Goal: Find specific page/section: Find specific page/section

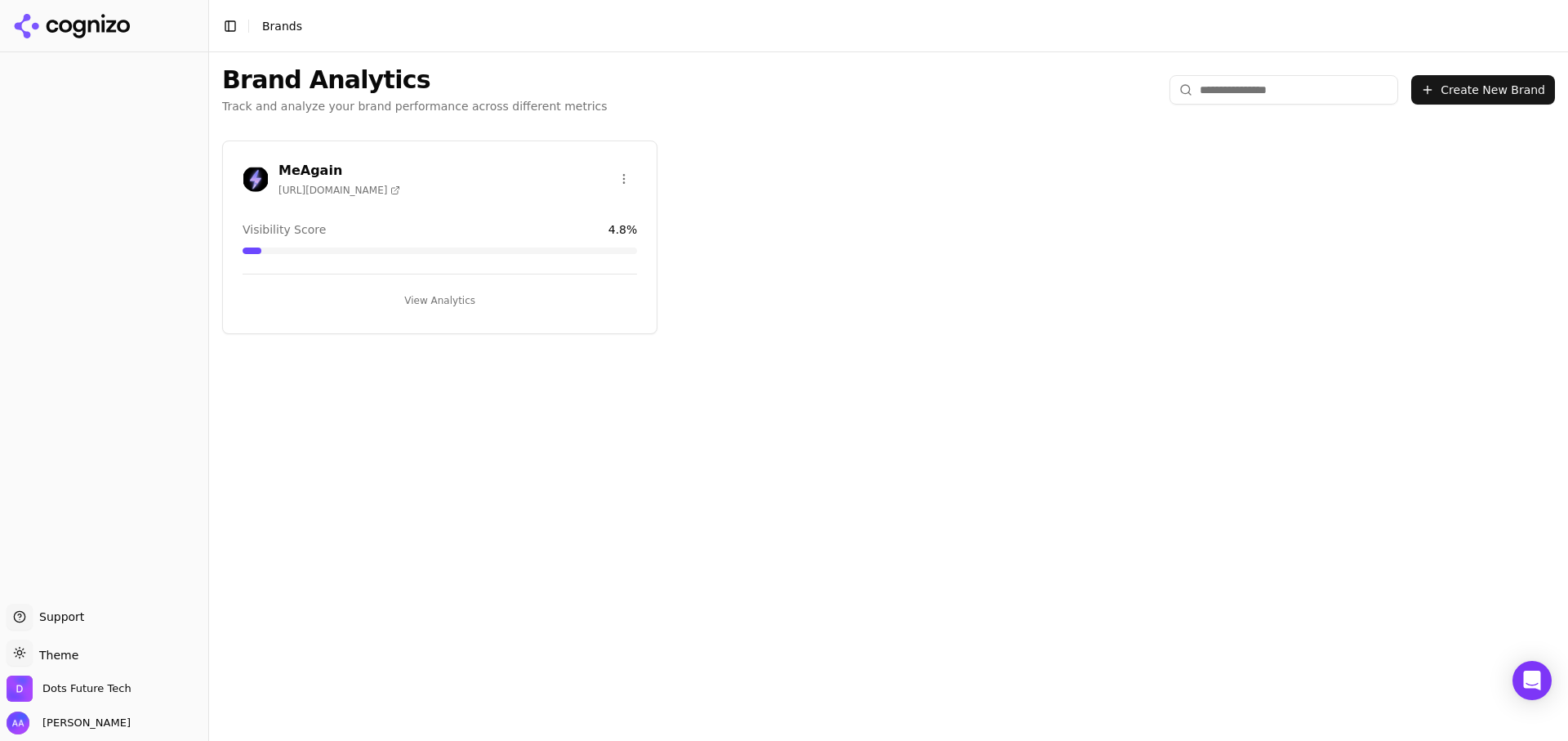
click at [417, 226] on div "Visibility Score 4.8 %" at bounding box center [439, 229] width 394 height 16
click at [447, 304] on button "View Analytics" at bounding box center [439, 300] width 394 height 26
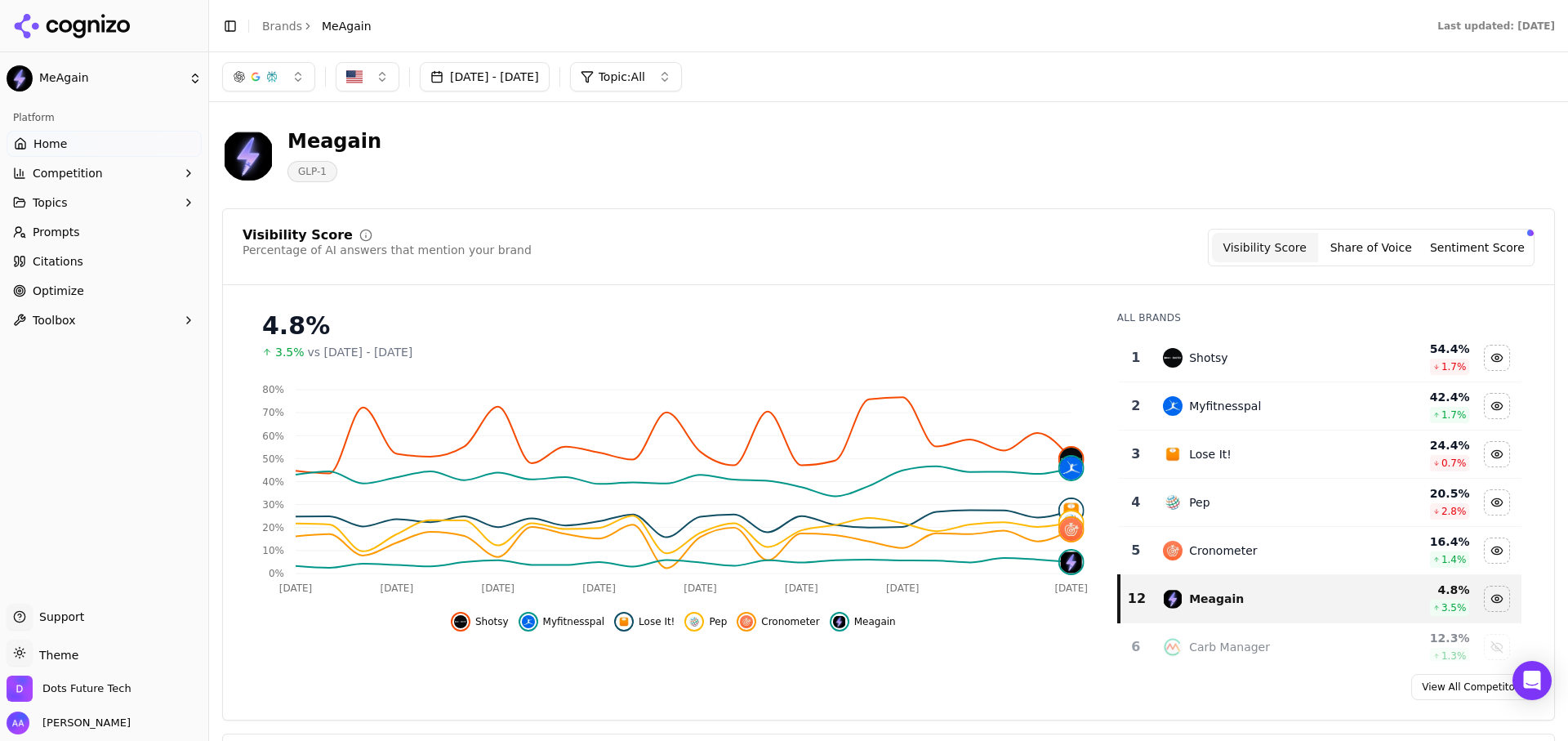
scroll to position [5, 0]
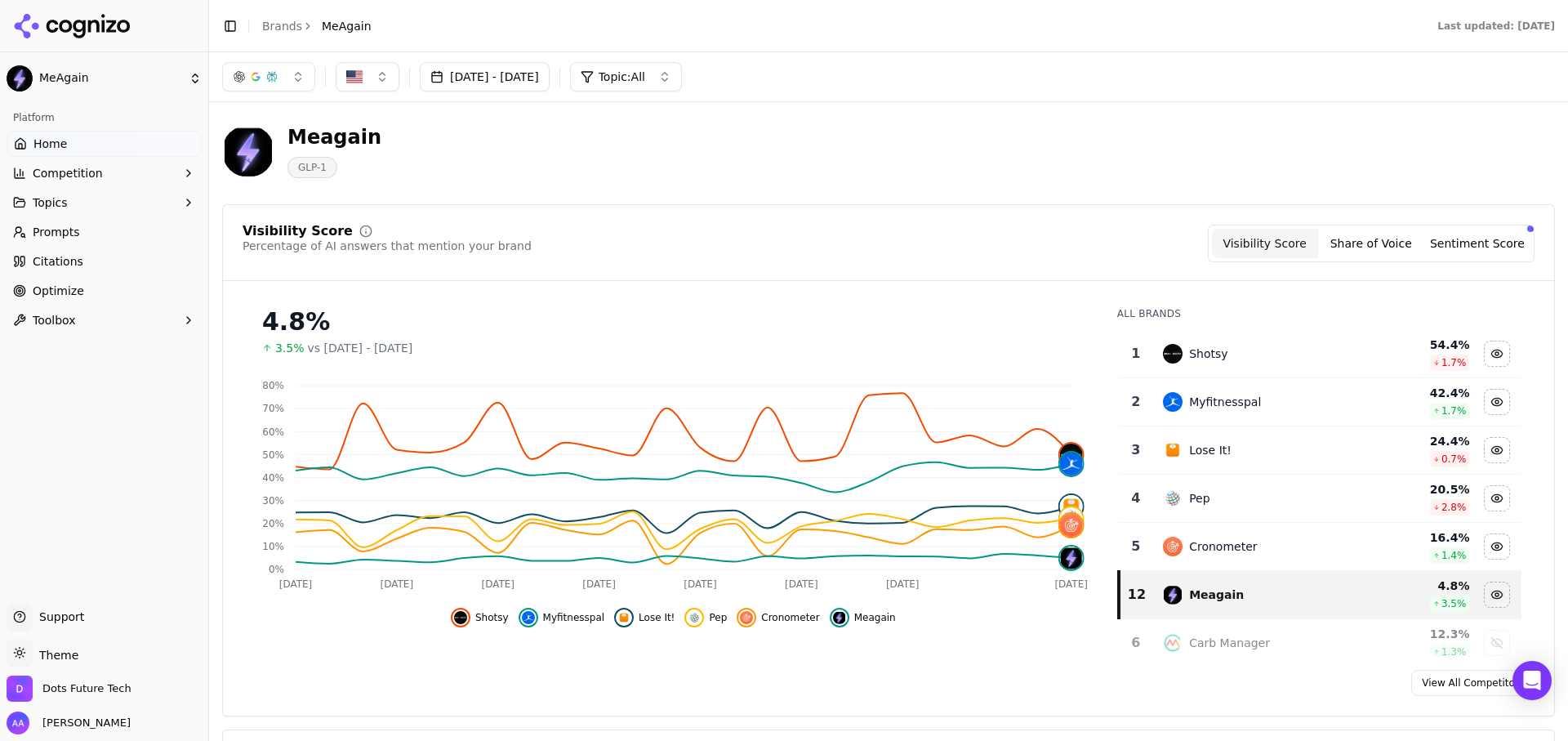
click at [550, 81] on button "[DATE] - [DATE]" at bounding box center [484, 77] width 130 height 29
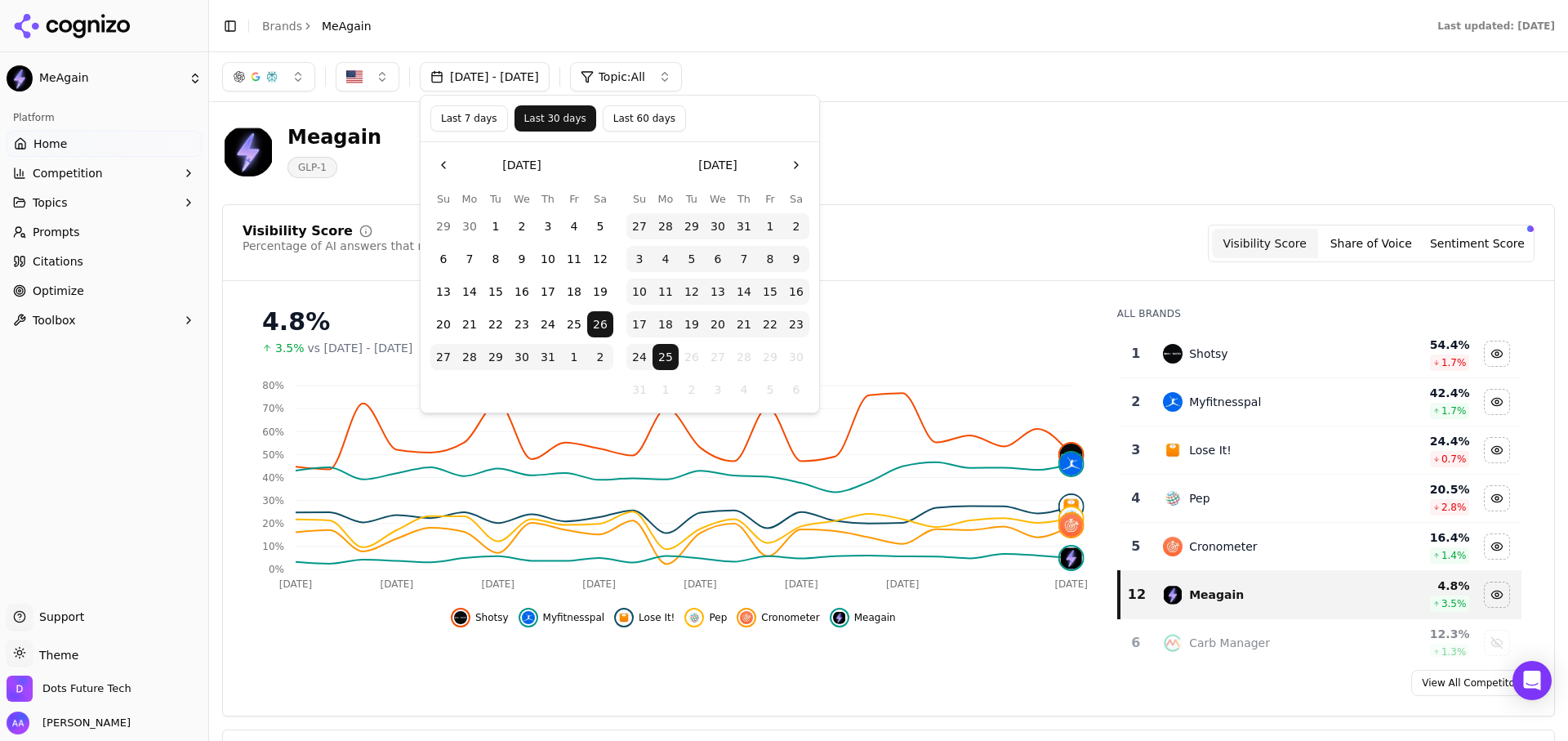
click at [644, 114] on button "Last 60 days" at bounding box center [644, 118] width 83 height 26
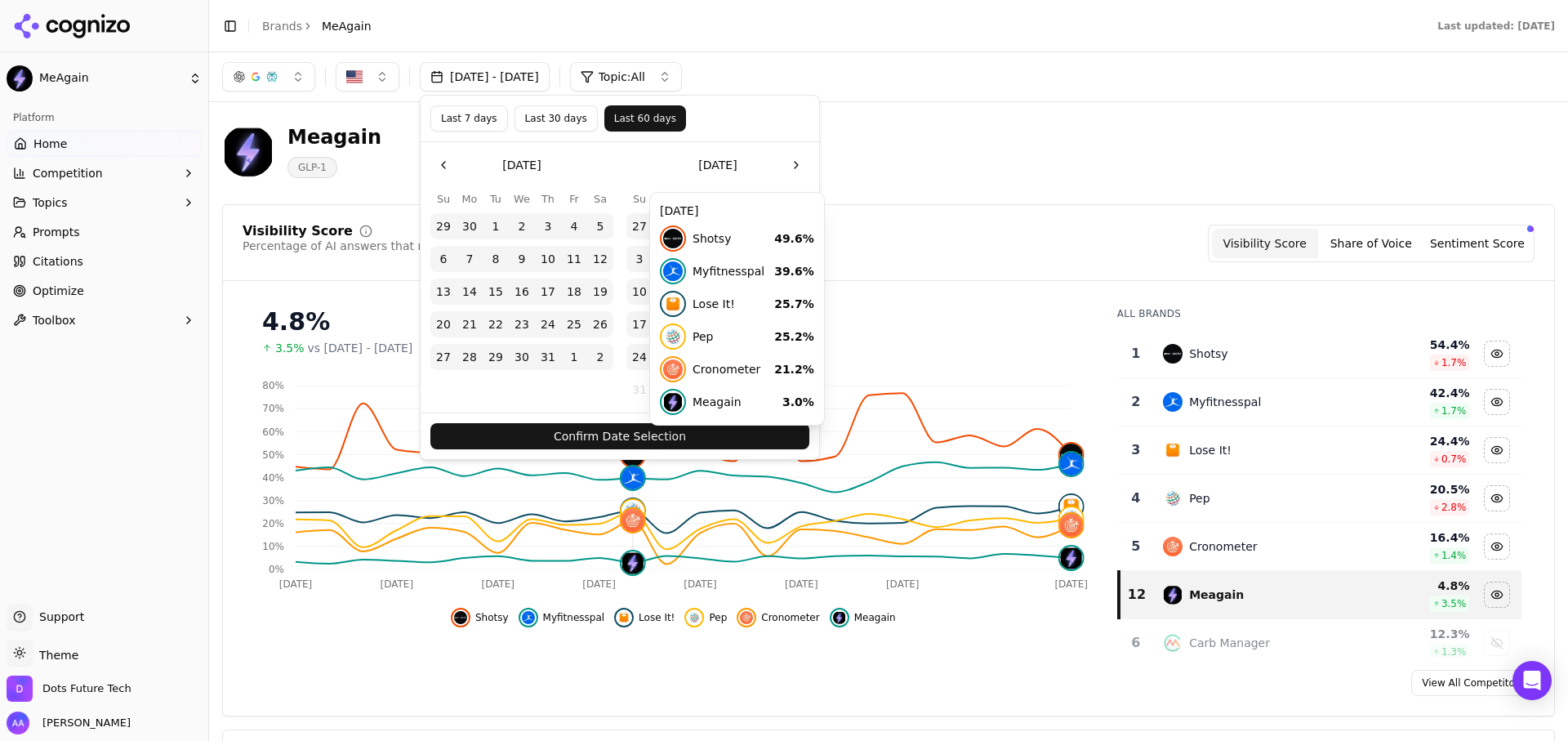
click at [647, 428] on button "Confirm Date Selection" at bounding box center [620, 436] width 379 height 26
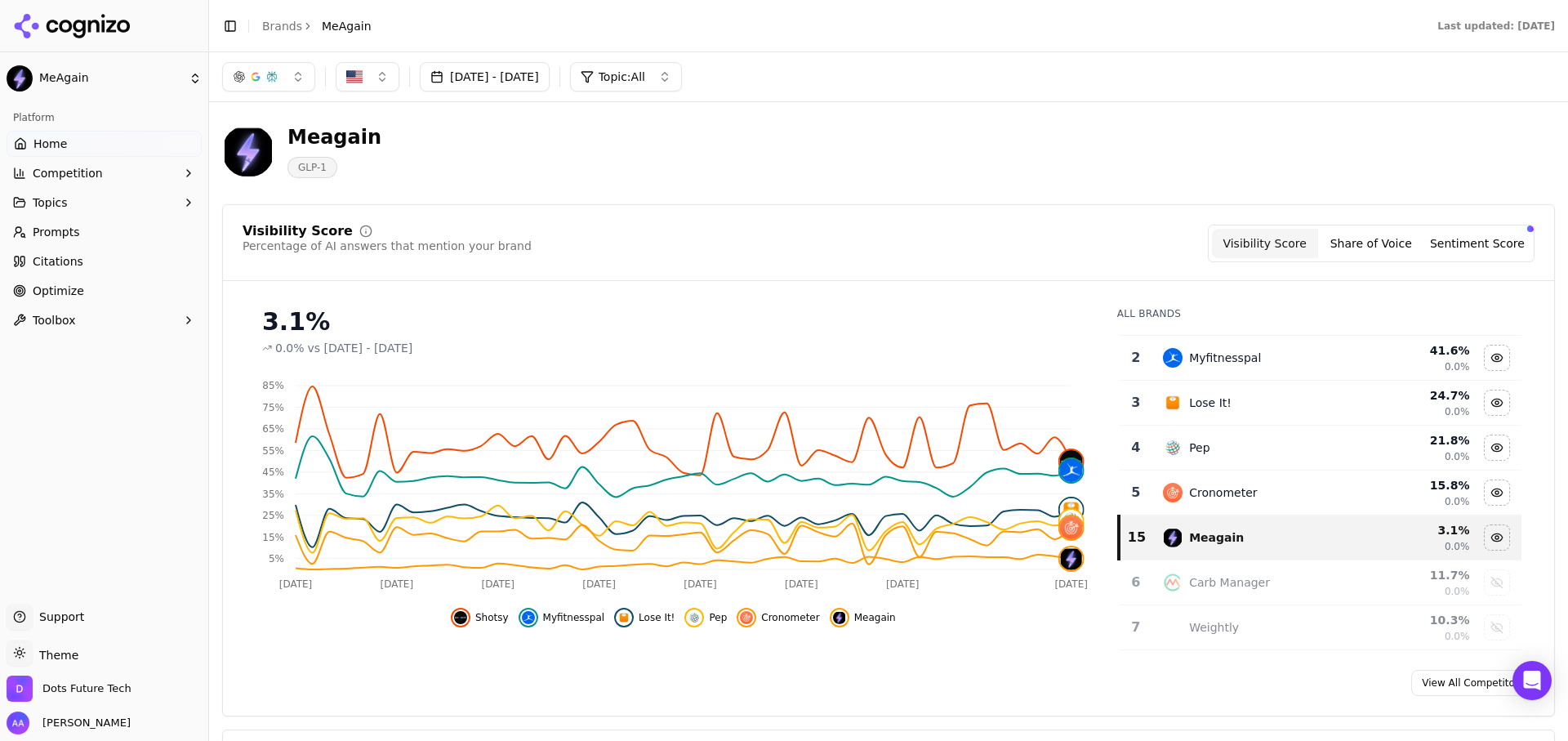
scroll to position [103, 0]
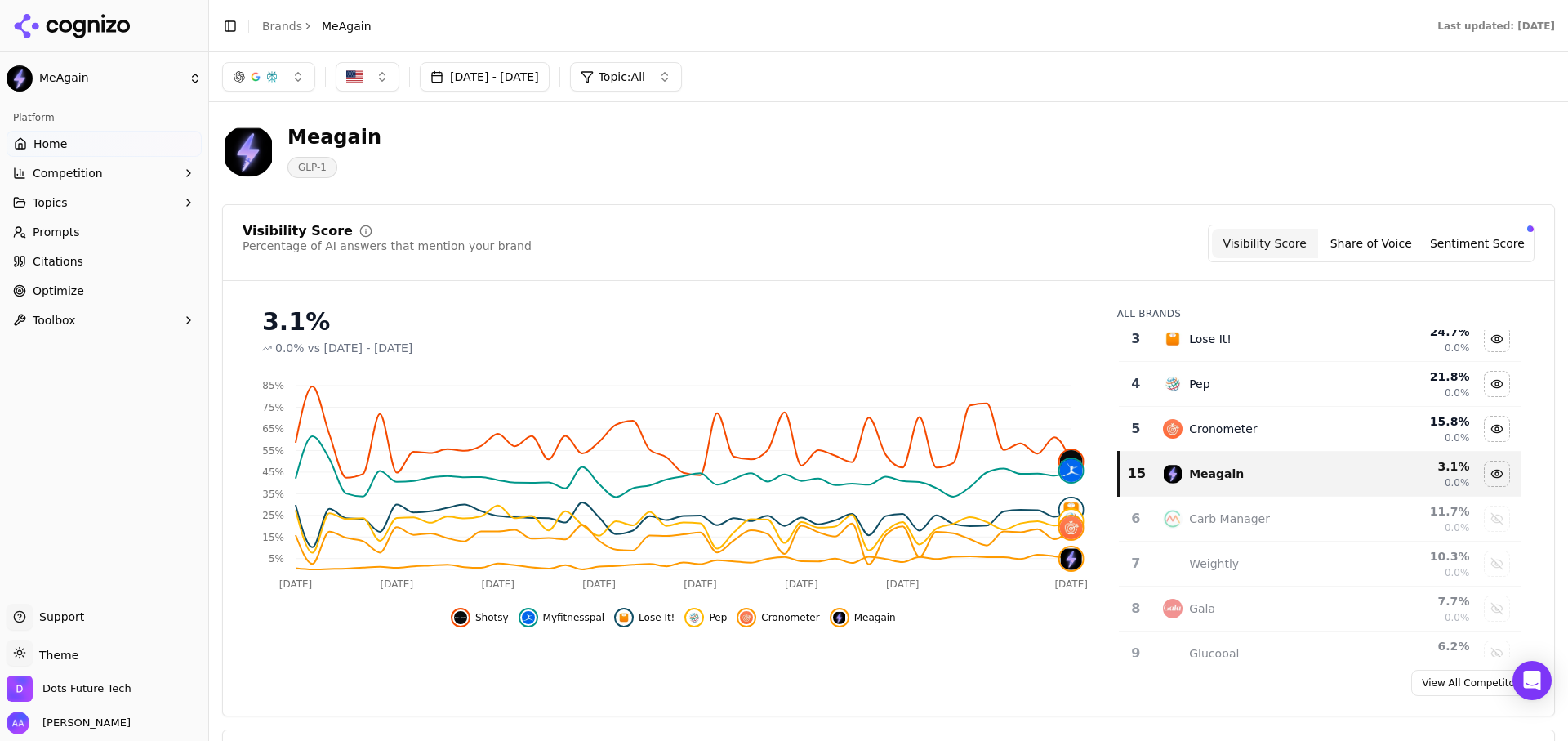
click at [768, 613] on span "Cronometer" at bounding box center [790, 617] width 58 height 13
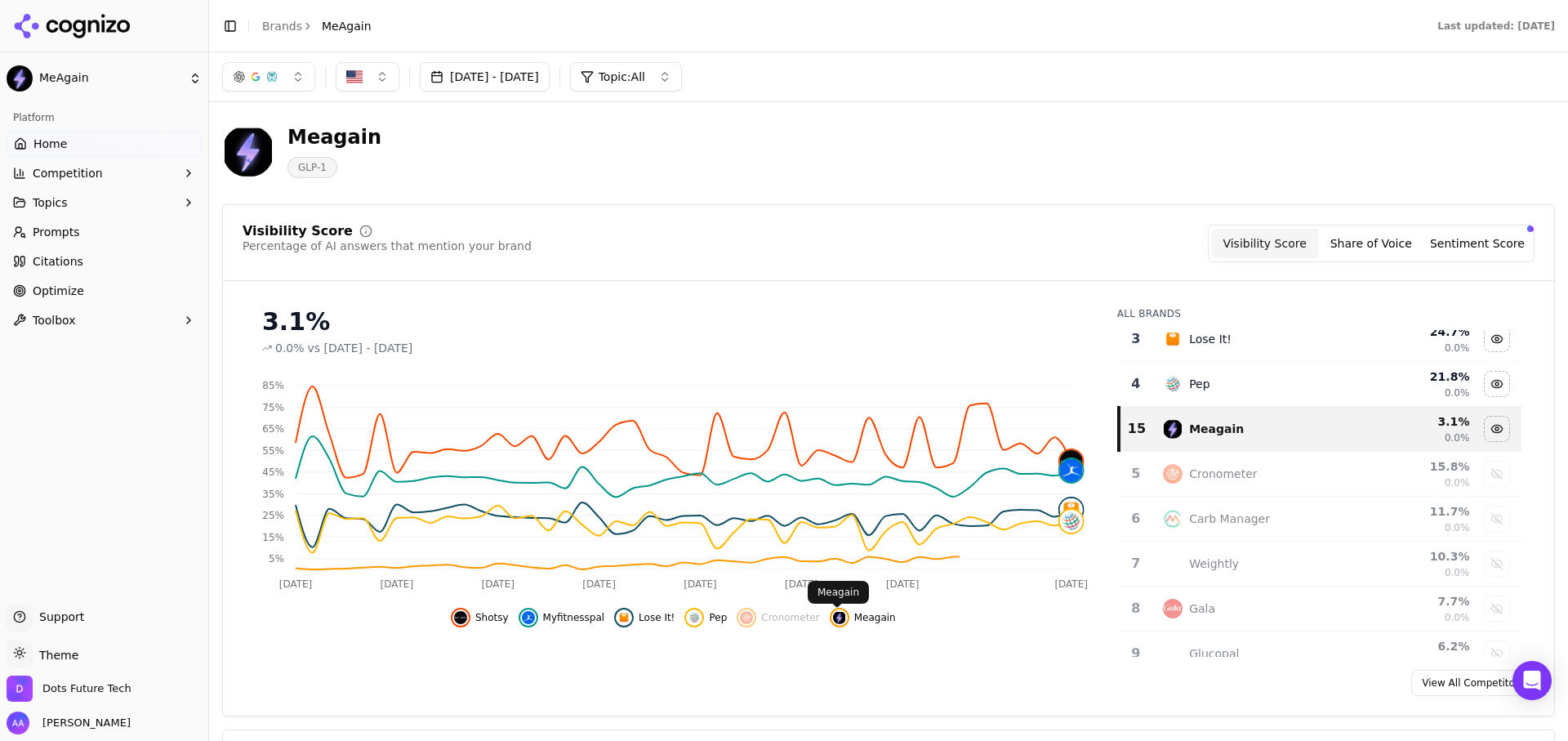
click at [836, 619] on img "Hide meagain data" at bounding box center [840, 617] width 13 height 13
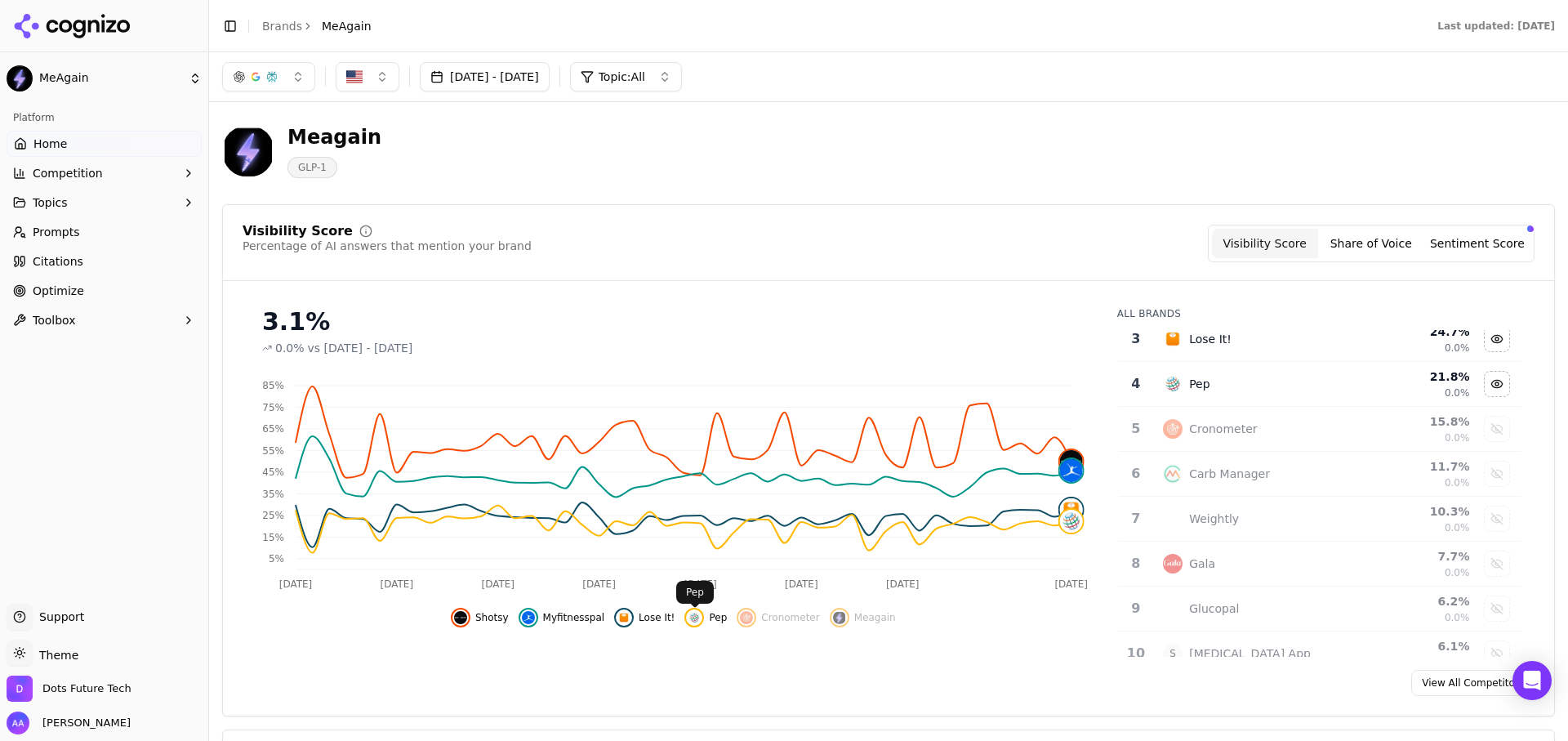
click at [700, 614] on img "Hide pep data" at bounding box center [694, 617] width 13 height 13
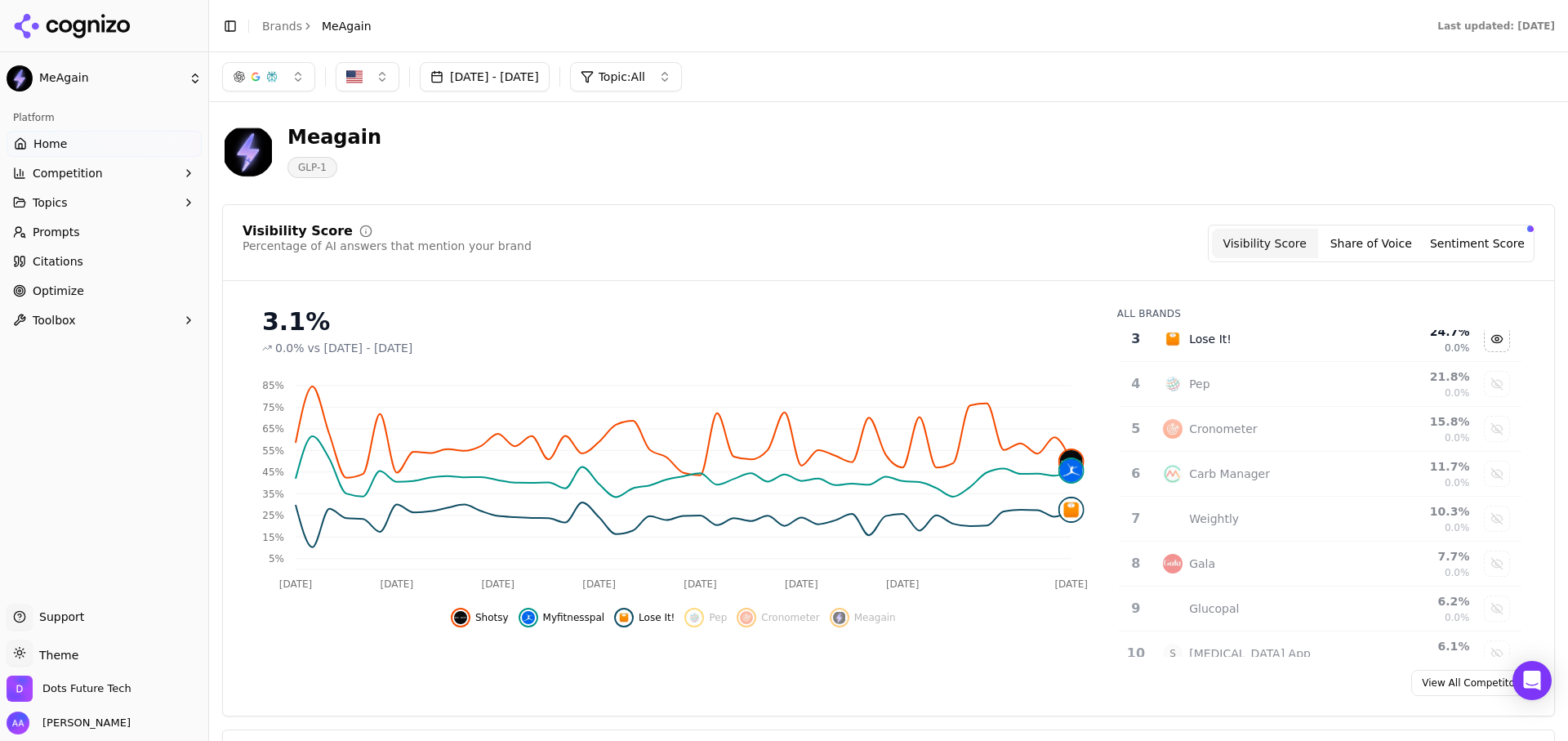
click at [636, 617] on button "Lose It!" at bounding box center [644, 618] width 61 height 20
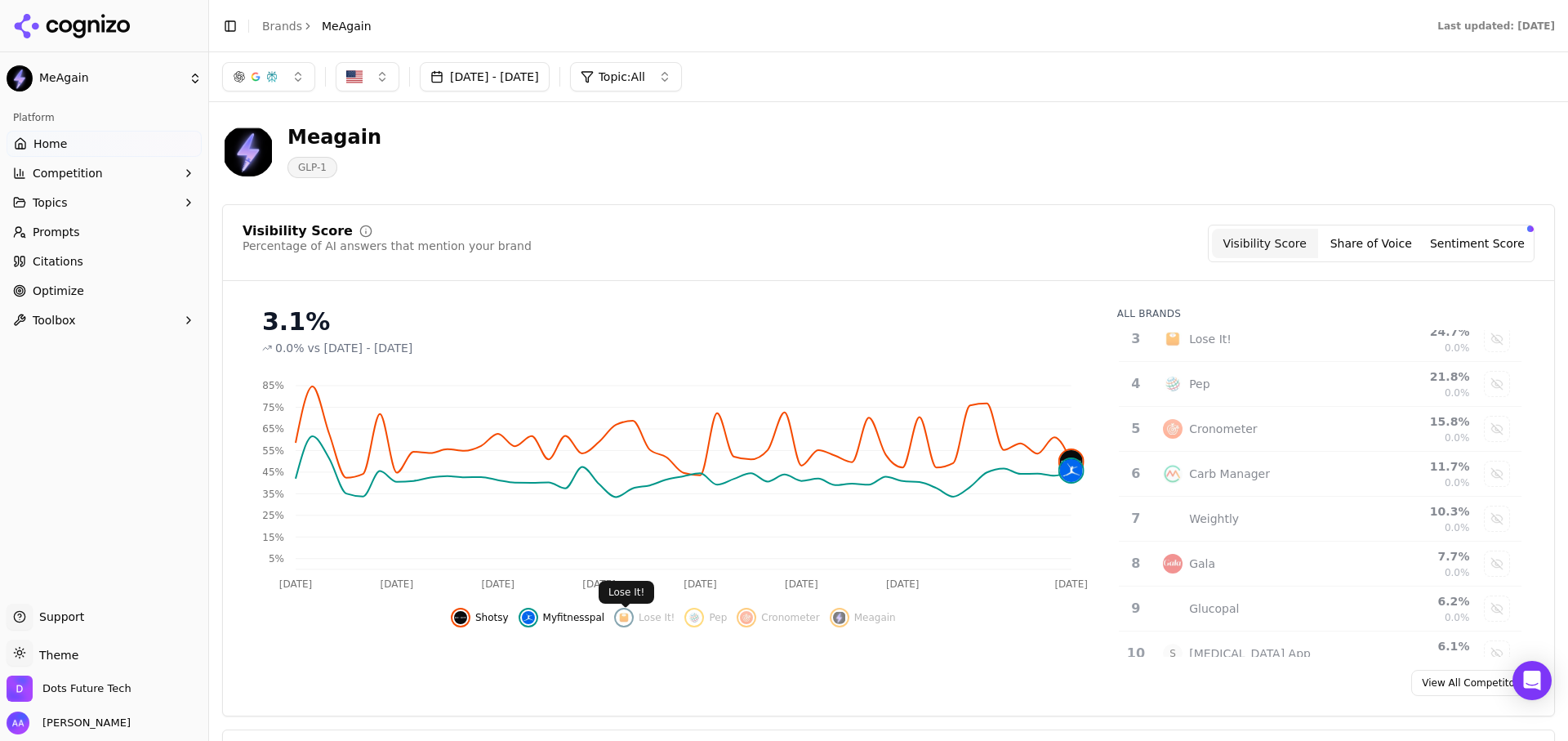
click at [562, 617] on span "Myfitnesspal" at bounding box center [574, 617] width 63 height 13
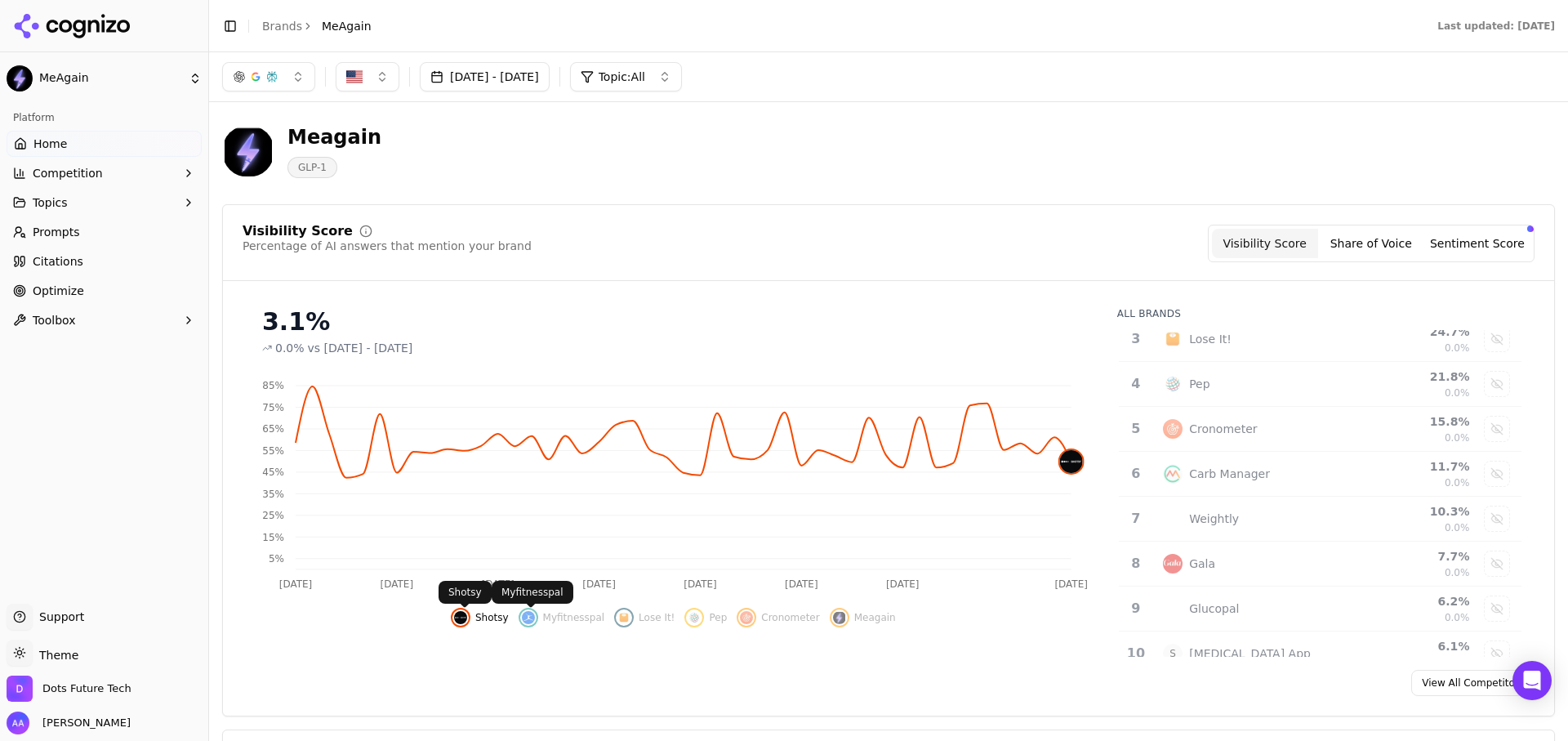
click at [465, 613] on body "MeAgain Platform Home Competition Topics Prompts Citations Optimize Toolbox Sup…" at bounding box center [784, 370] width 1568 height 741
click at [477, 617] on button "Shotsy" at bounding box center [480, 618] width 58 height 20
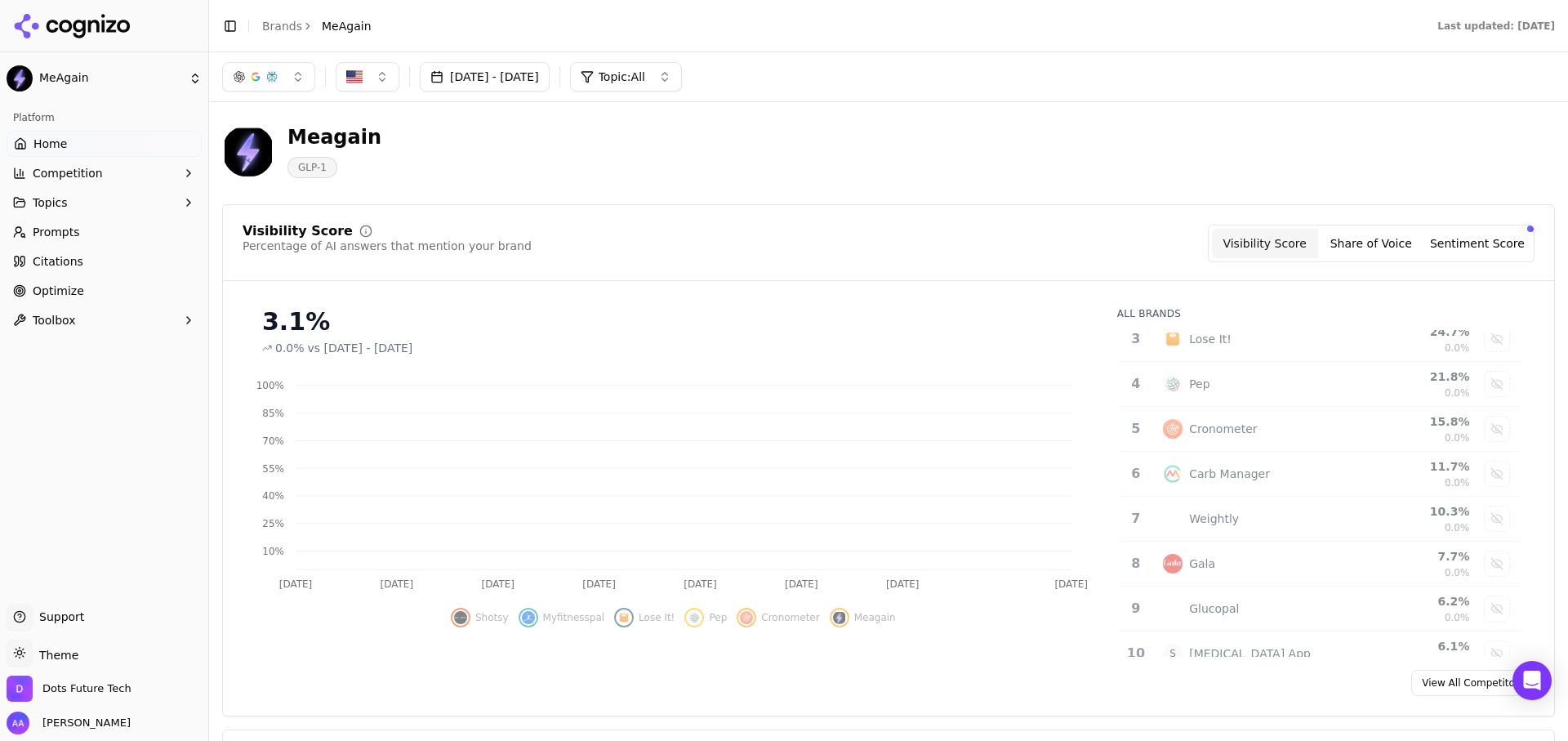
click at [452, 619] on div "Shotsy Myfitnesspal Lose It! Pep Cronometer Meagain" at bounding box center [673, 612] width 861 height 29
click at [478, 620] on span "Shotsy" at bounding box center [492, 617] width 34 height 13
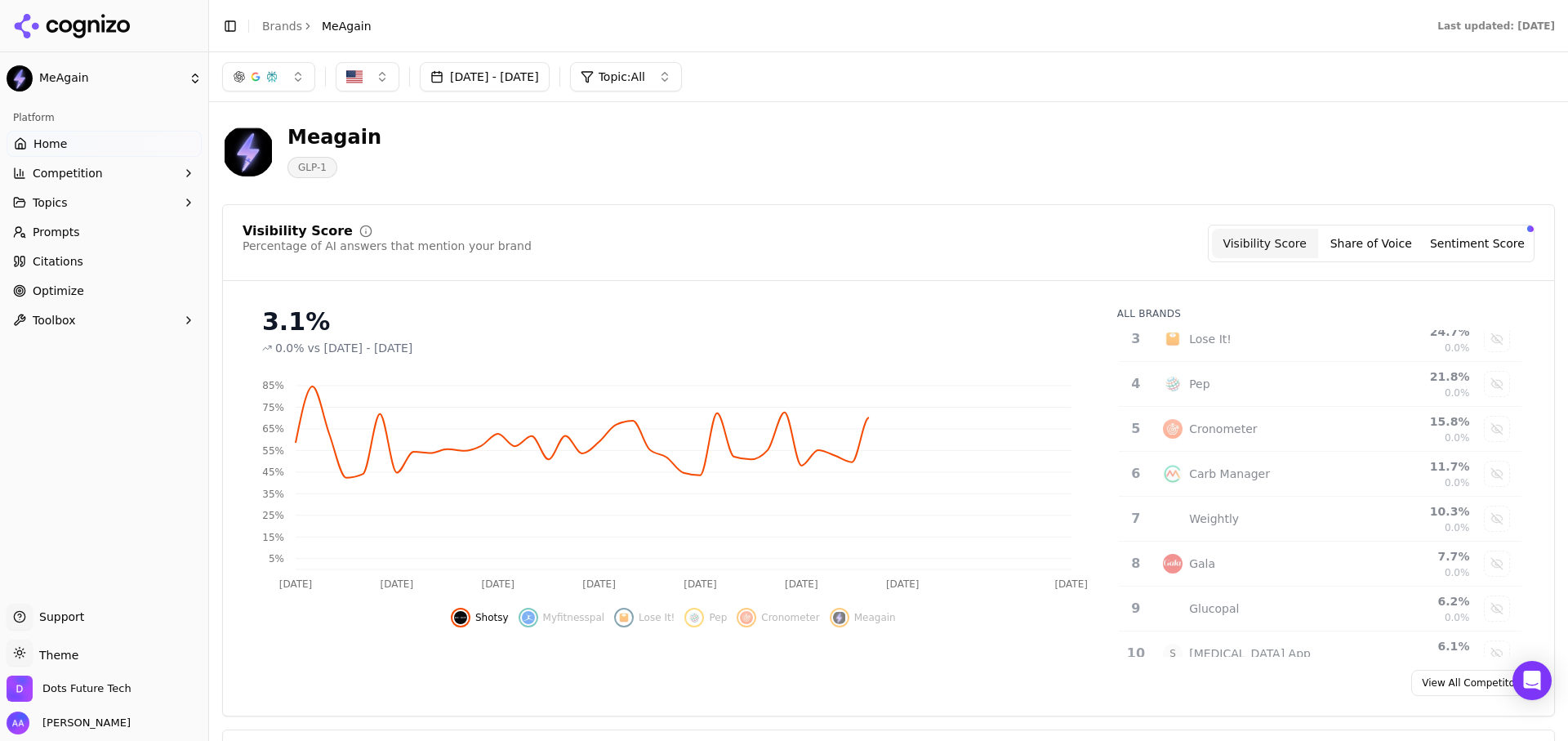
click at [860, 621] on span "Meagain" at bounding box center [875, 617] width 42 height 13
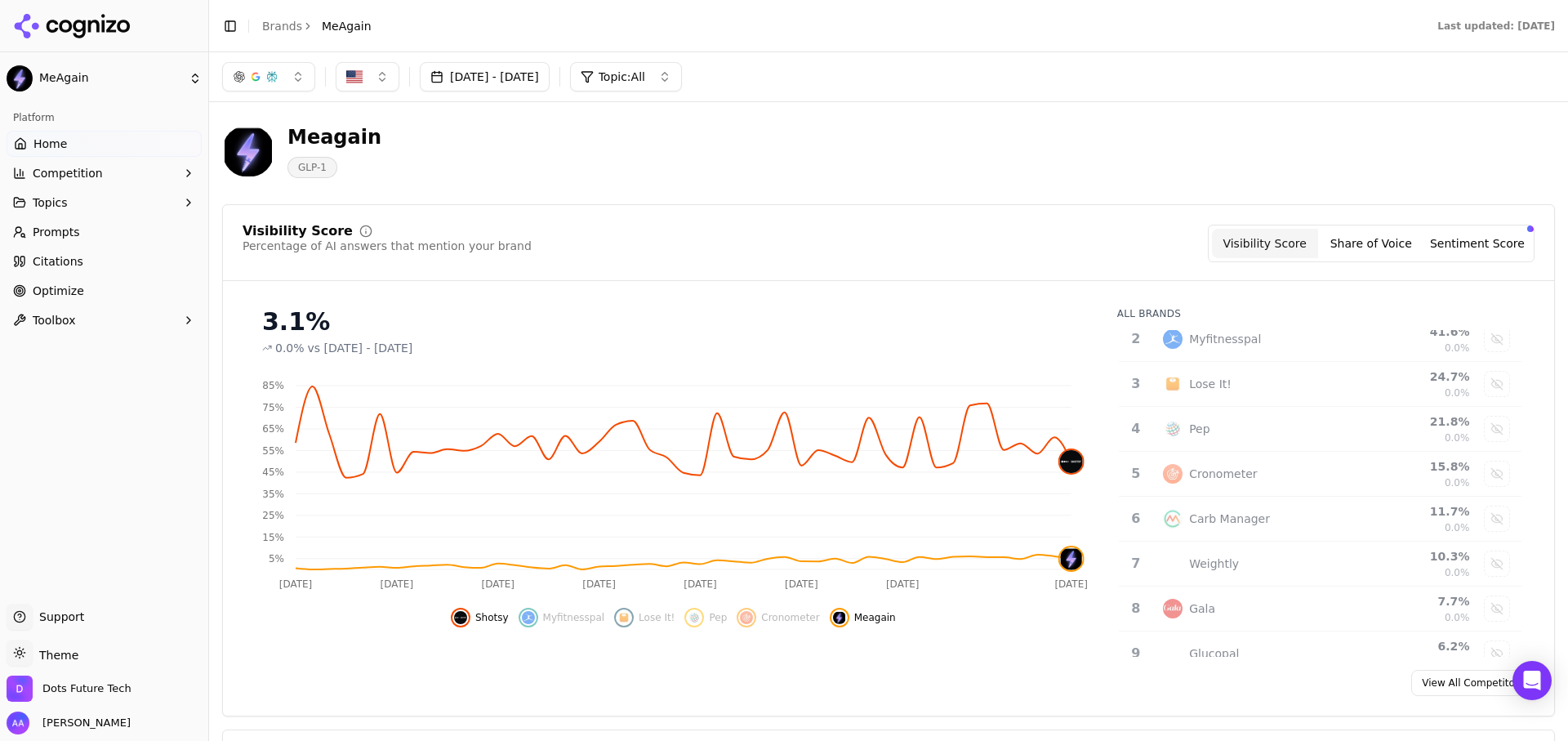
click at [87, 239] on link "Prompts" at bounding box center [103, 232] width 195 height 26
